Goal: Book appointment/travel/reservation

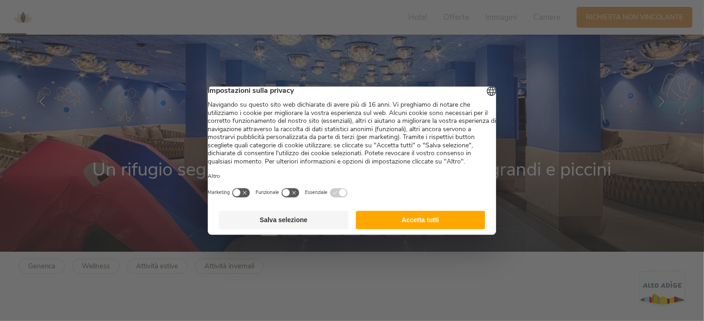
click at [409, 229] on button "Accetta tutti" at bounding box center [421, 219] width 130 height 18
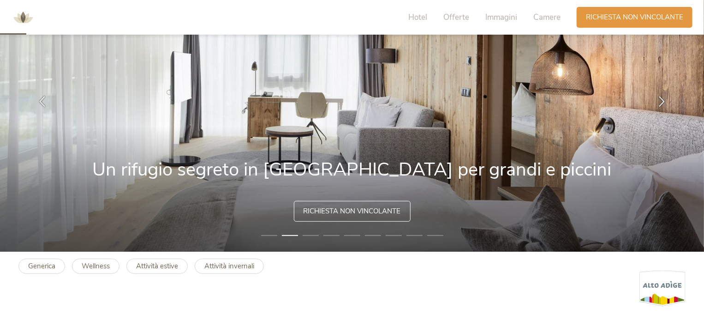
click at [291, 234] on li "2" at bounding box center [290, 235] width 16 height 9
click at [310, 238] on li "3" at bounding box center [311, 235] width 16 height 9
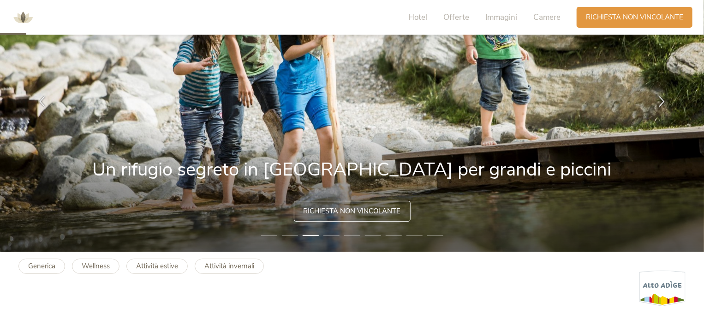
click at [326, 235] on li "4" at bounding box center [332, 235] width 16 height 9
click at [330, 234] on li "4" at bounding box center [332, 235] width 16 height 9
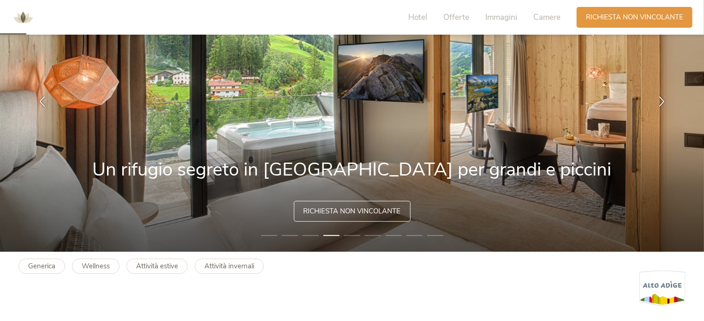
click at [377, 233] on li "6" at bounding box center [373, 235] width 16 height 9
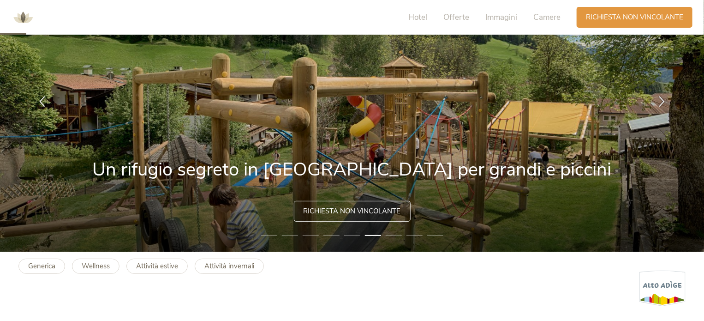
click at [391, 234] on li "7" at bounding box center [394, 235] width 16 height 9
click at [392, 234] on li "7" at bounding box center [394, 235] width 16 height 9
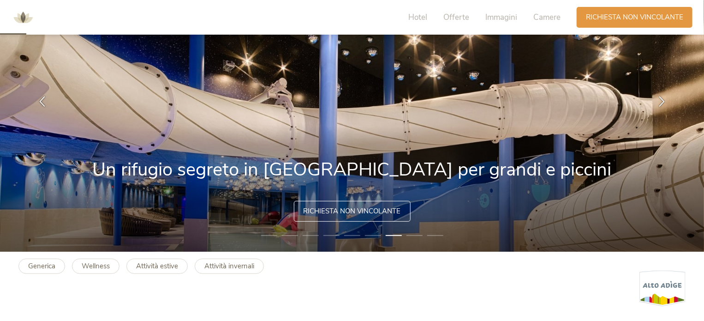
click at [412, 235] on li "8" at bounding box center [415, 235] width 16 height 9
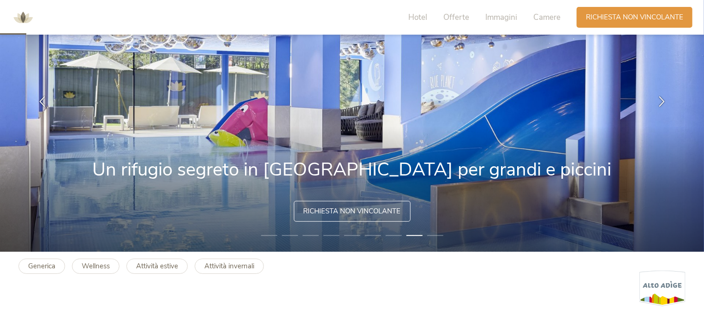
click at [432, 235] on li "9" at bounding box center [435, 235] width 16 height 9
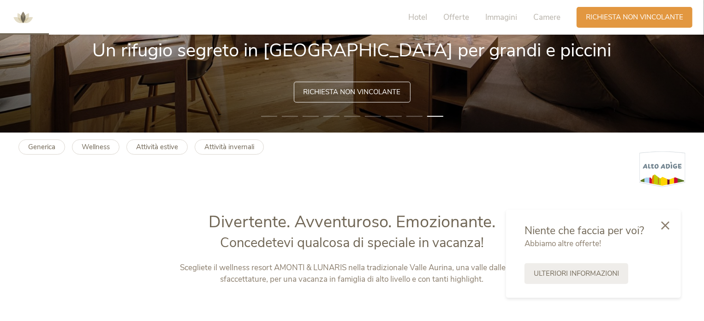
scroll to position [231, 0]
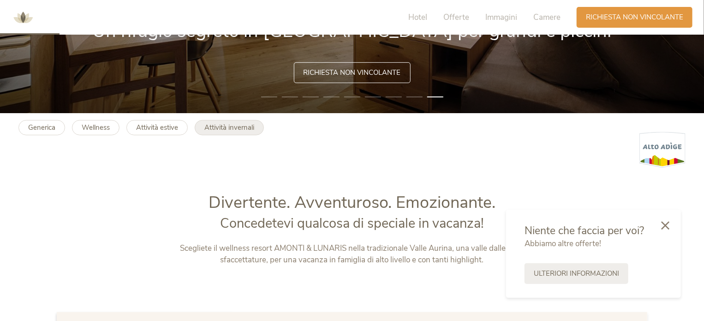
click at [221, 131] on b "Attività invernali" at bounding box center [229, 127] width 50 height 9
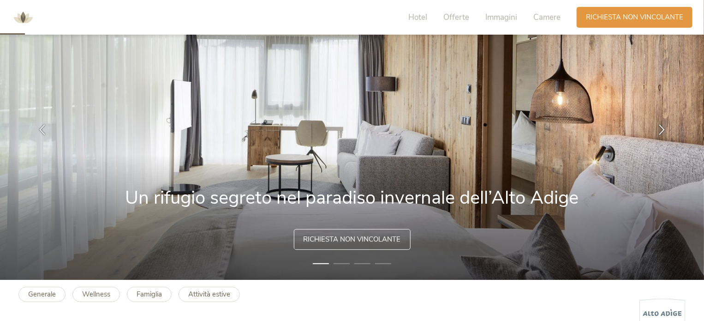
scroll to position [46, 0]
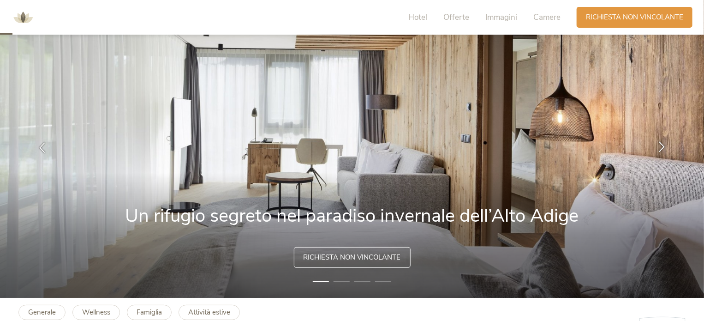
click at [659, 148] on icon at bounding box center [662, 147] width 11 height 11
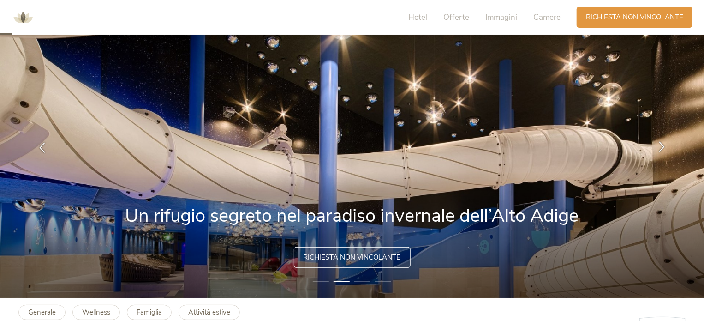
click at [659, 156] on div at bounding box center [662, 147] width 29 height 29
click at [661, 152] on div at bounding box center [662, 147] width 29 height 29
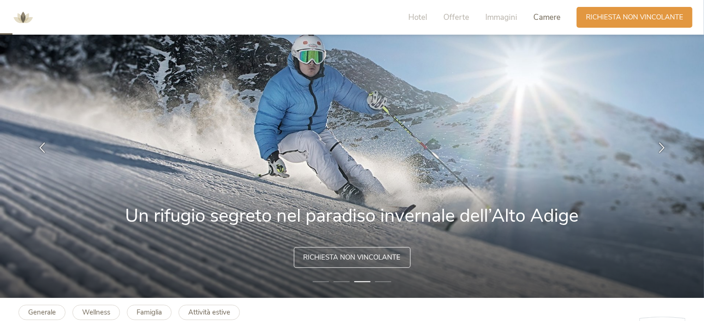
click at [536, 18] on span "Camere" at bounding box center [547, 17] width 27 height 11
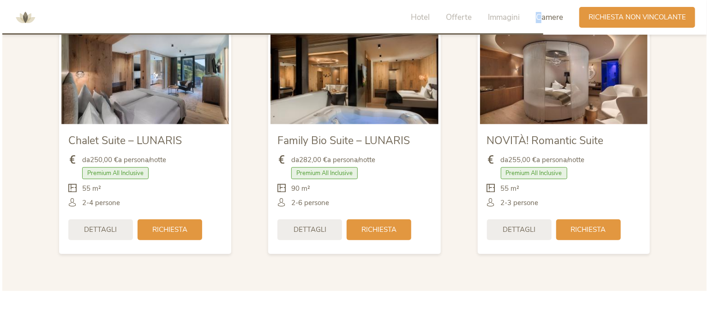
scroll to position [1918, 0]
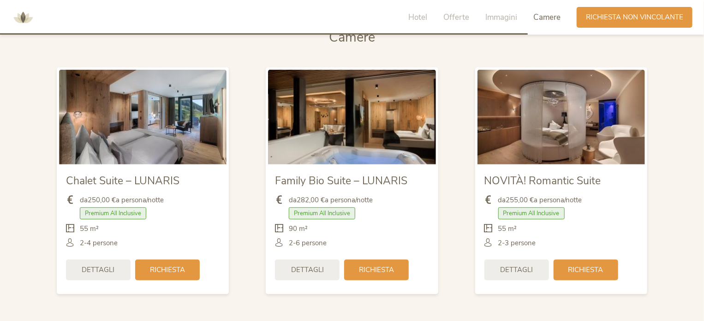
drag, startPoint x: 572, startPoint y: 259, endPoint x: 575, endPoint y: 252, distance: 7.9
drag, startPoint x: 575, startPoint y: 252, endPoint x: 589, endPoint y: 217, distance: 37.3
click at [589, 217] on div "Premium All Inclusive" at bounding box center [562, 215] width 154 height 17
click at [521, 268] on span "Dettagli" at bounding box center [516, 269] width 33 height 10
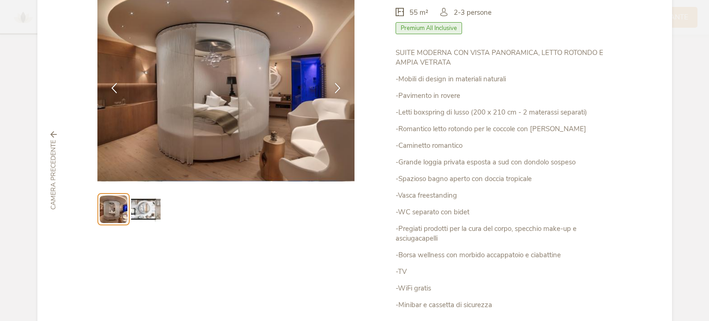
scroll to position [92, 0]
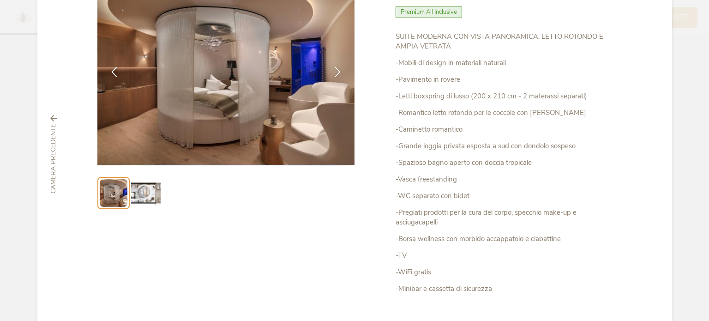
click at [144, 194] on img at bounding box center [146, 193] width 30 height 30
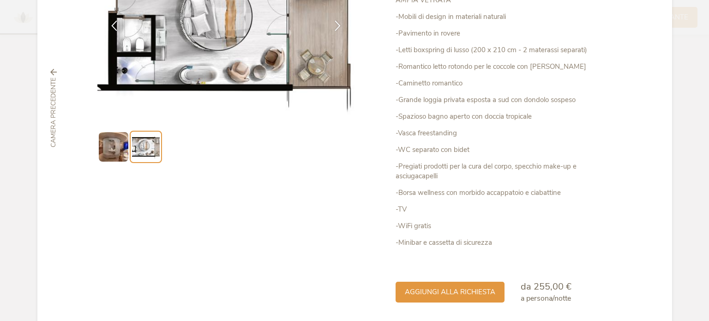
scroll to position [172, 0]
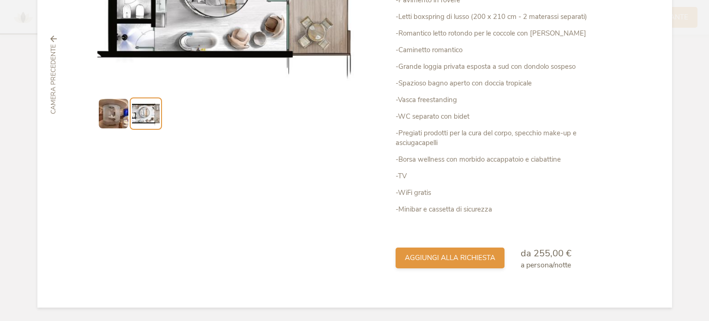
click at [444, 258] on span "aggiungi alla richiesta" at bounding box center [450, 258] width 90 height 10
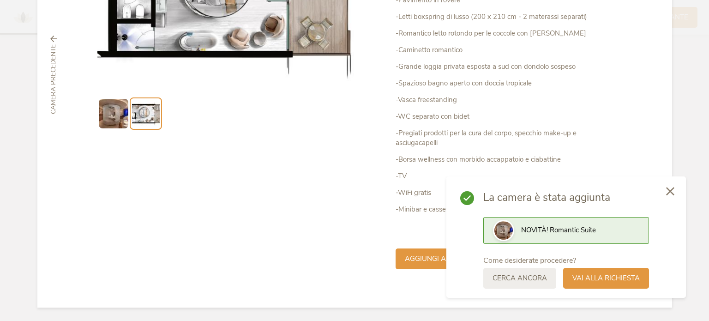
drag, startPoint x: 671, startPoint y: 192, endPoint x: 649, endPoint y: 173, distance: 28.8
click at [671, 192] on icon at bounding box center [670, 191] width 8 height 8
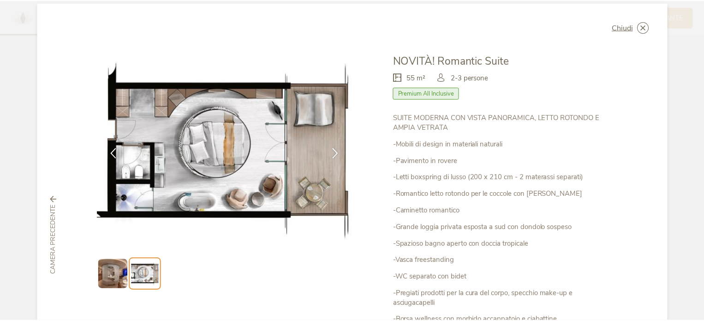
scroll to position [0, 0]
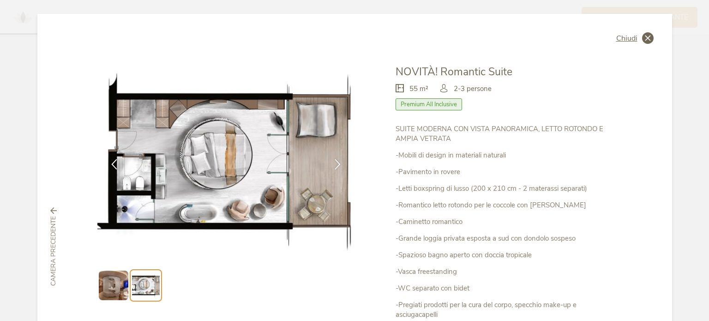
click at [624, 37] on span "Chiudi" at bounding box center [626, 38] width 21 height 7
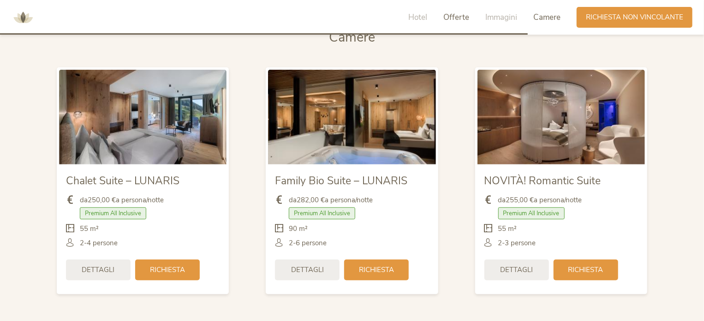
click at [457, 16] on span "Offerte" at bounding box center [457, 17] width 26 height 11
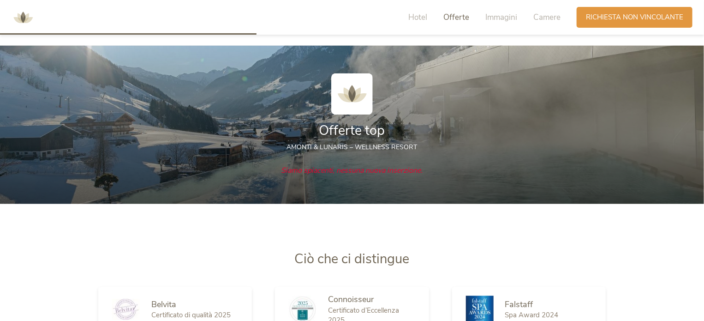
scroll to position [924, 0]
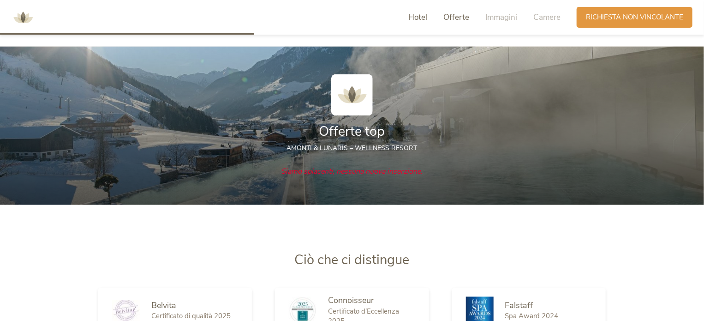
click at [424, 16] on span "Hotel" at bounding box center [417, 17] width 19 height 11
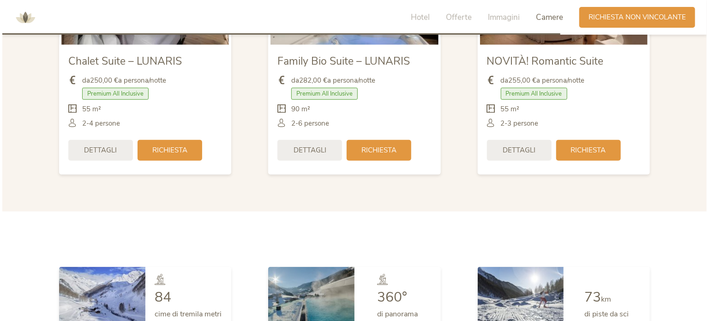
scroll to position [1991, 0]
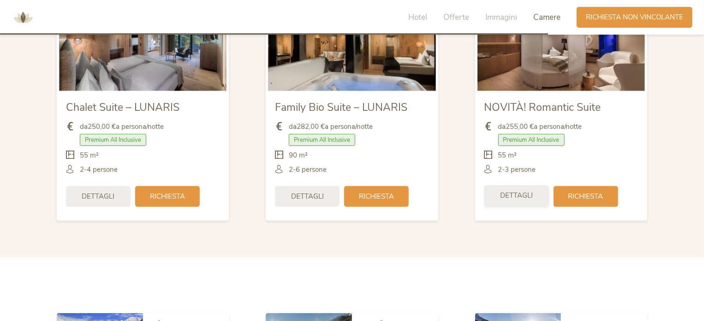
click at [527, 198] on span "Dettagli" at bounding box center [516, 196] width 33 height 10
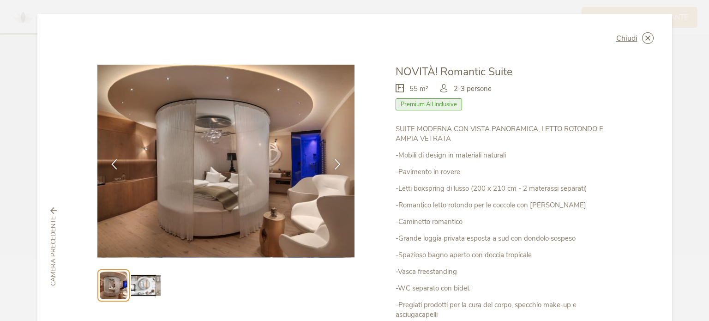
click at [644, 45] on div "Chiudi NOVITÀ! Romantic Suite 55 m² Premium All Inclusive" at bounding box center [354, 246] width 635 height 465
click at [0, 0] on icon at bounding box center [0, 0] width 0 height 0
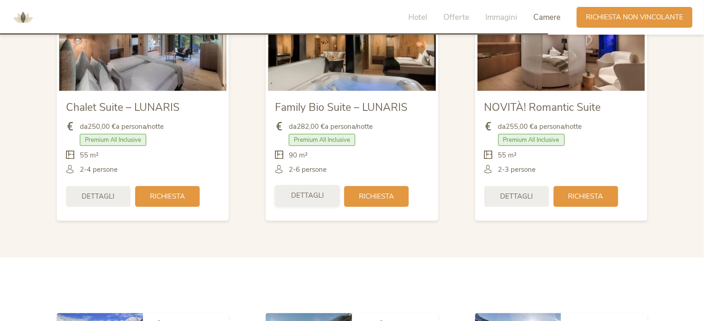
click at [283, 198] on div "Dettagli" at bounding box center [307, 195] width 65 height 21
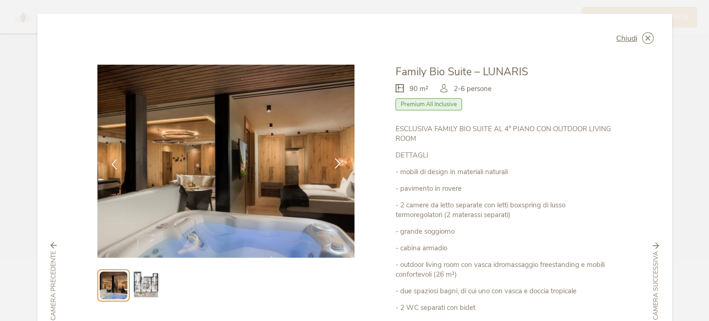
click at [341, 160] on div at bounding box center [337, 164] width 29 height 29
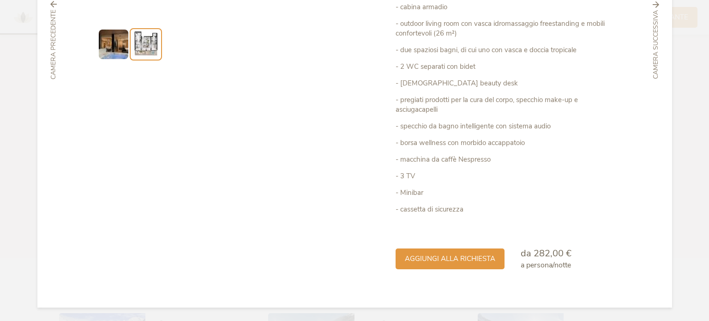
scroll to position [10, 0]
